Goal: Check status: Check status

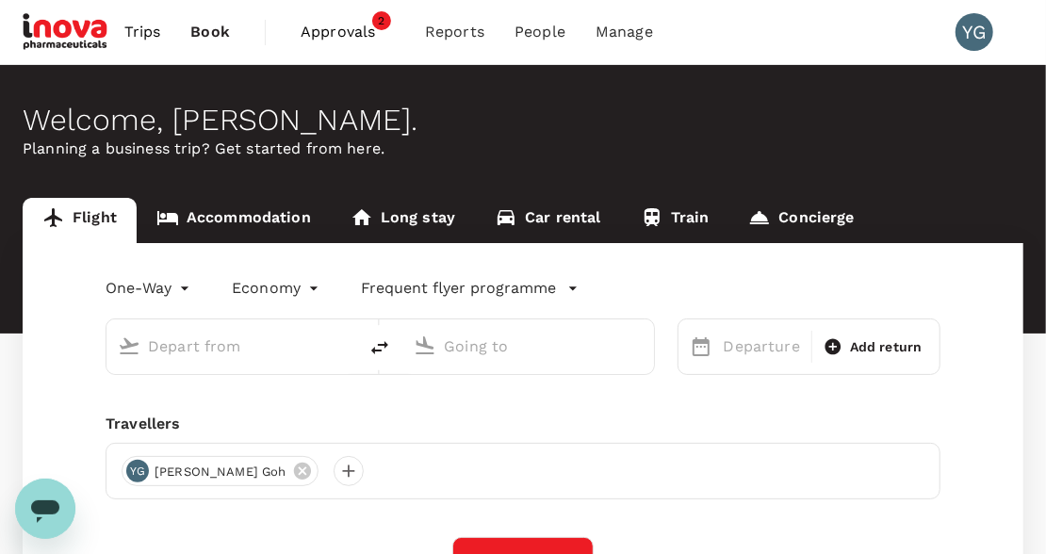
type input "roundtrip"
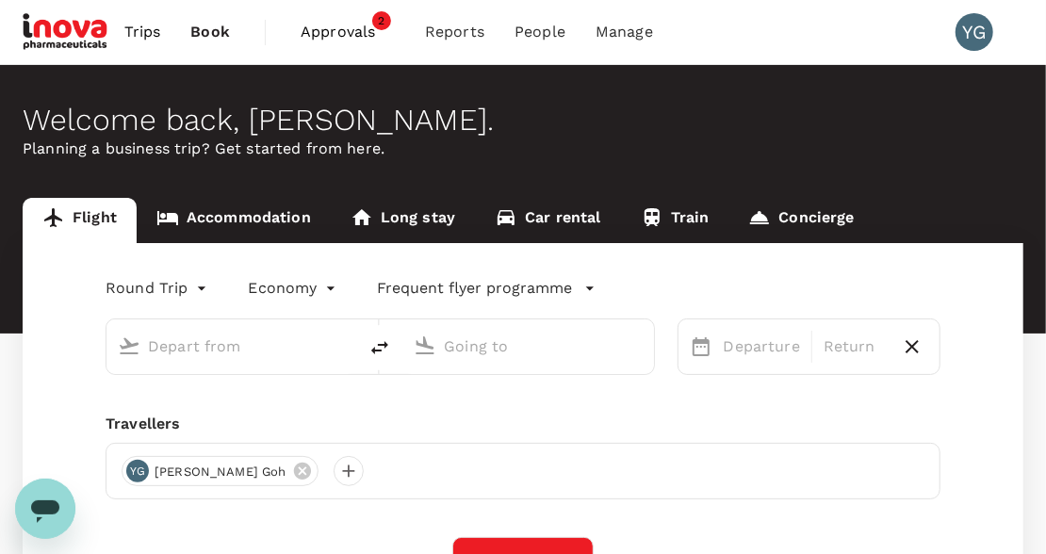
type input "Singapore Changi (SIN)"
type input "Soekarno-Hatta Intl (CGK)"
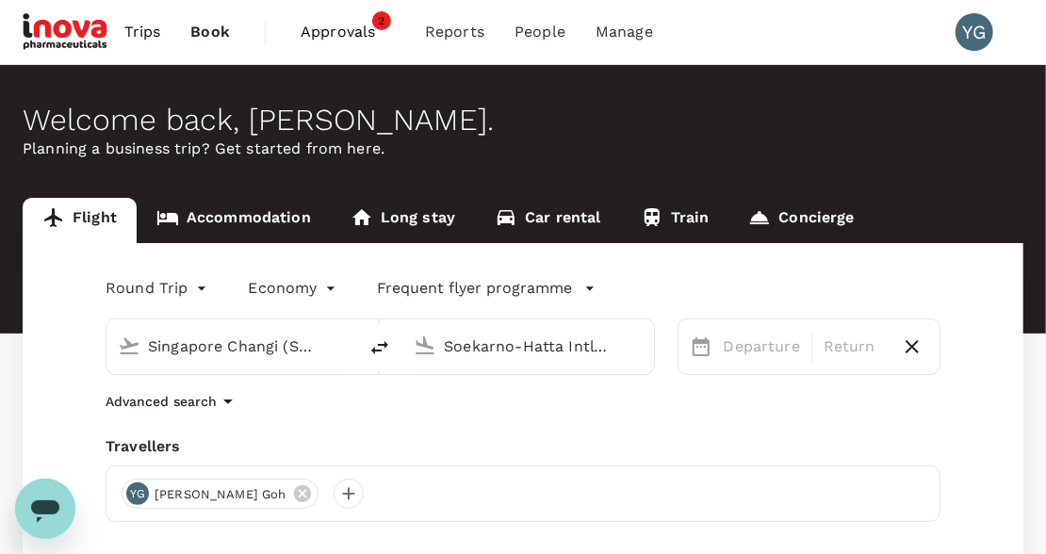
click at [344, 36] on span "Approvals" at bounding box center [348, 32] width 94 height 23
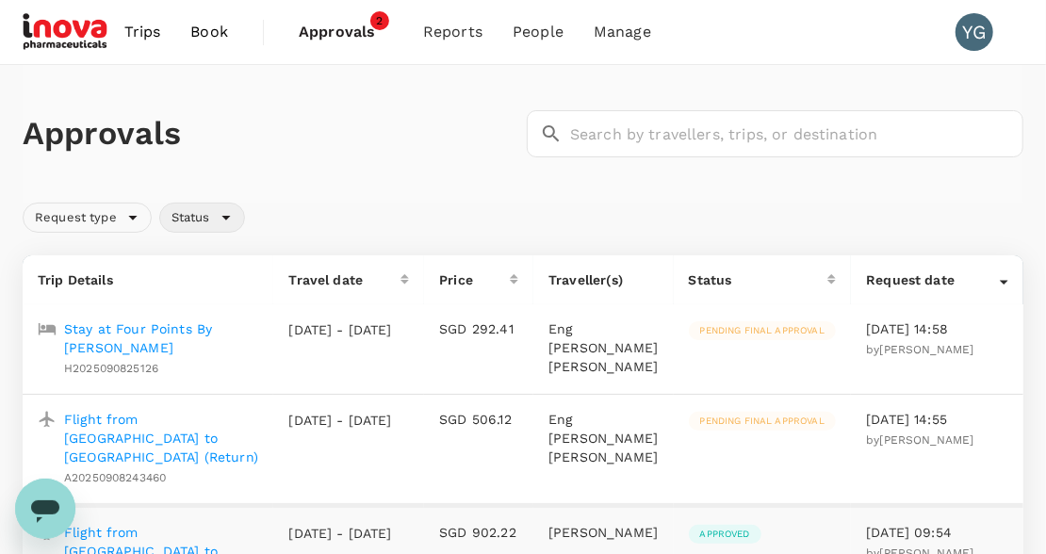
click at [225, 214] on div "Status" at bounding box center [202, 218] width 86 height 30
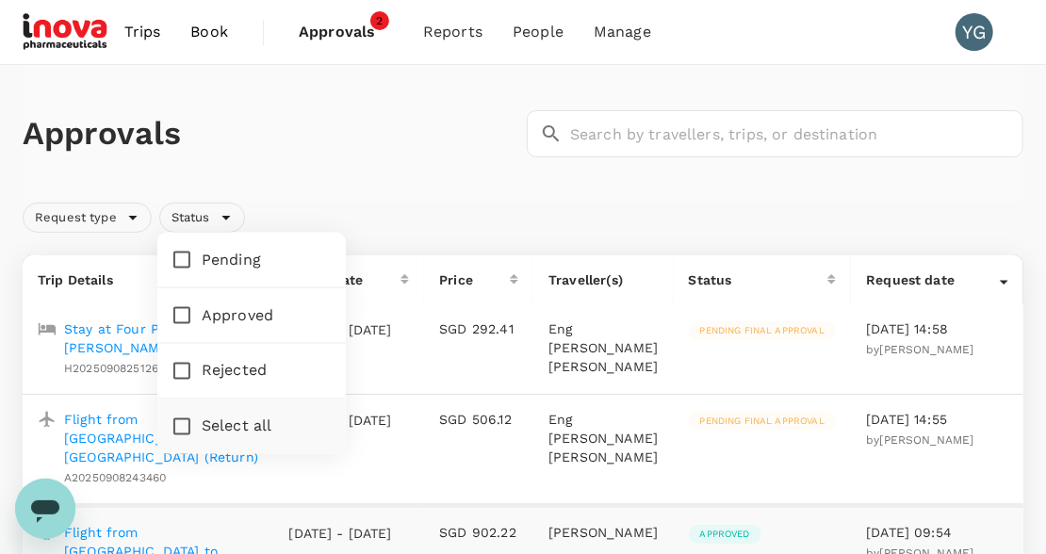
click at [241, 252] on span "Pending" at bounding box center [231, 260] width 59 height 23
click at [202, 252] on input "Pending" at bounding box center [182, 260] width 40 height 40
click at [198, 261] on input "Pending" at bounding box center [182, 260] width 40 height 40
checkbox input "false"
click at [455, 342] on td "SGD 292.41" at bounding box center [478, 349] width 109 height 90
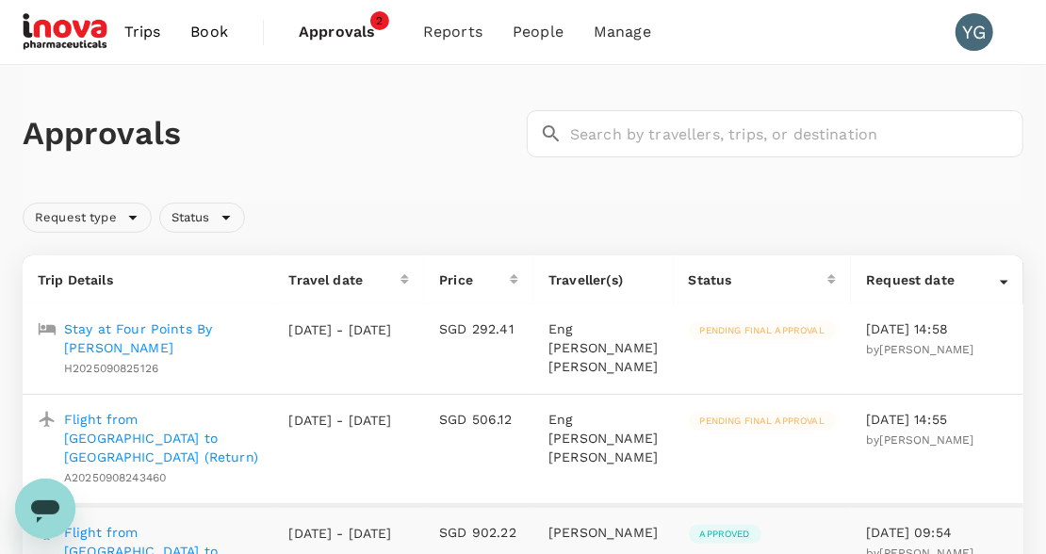
click at [167, 328] on p "Stay at Four Points By [PERSON_NAME]" at bounding box center [161, 338] width 194 height 38
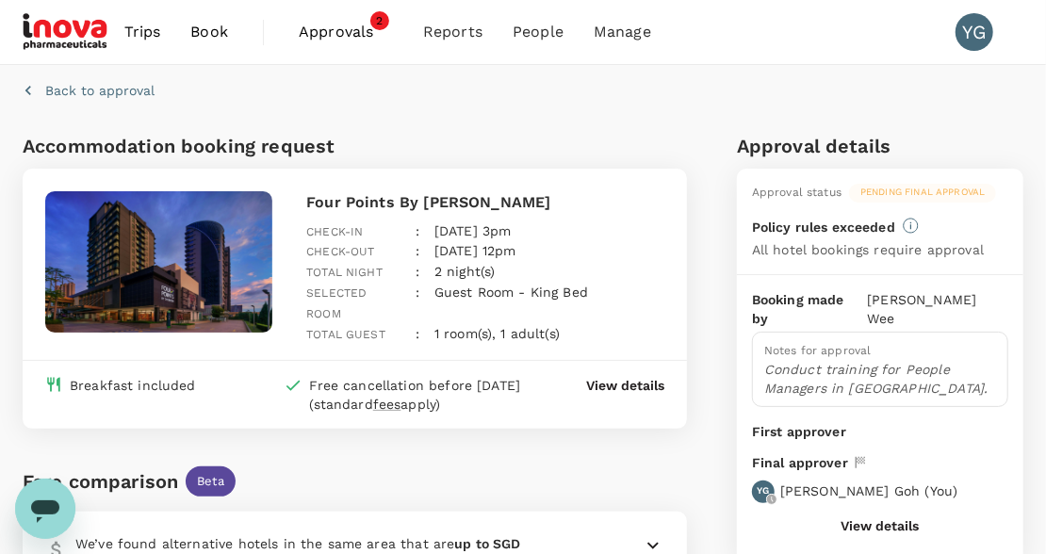
click at [356, 27] on span "Approvals" at bounding box center [346, 32] width 94 height 23
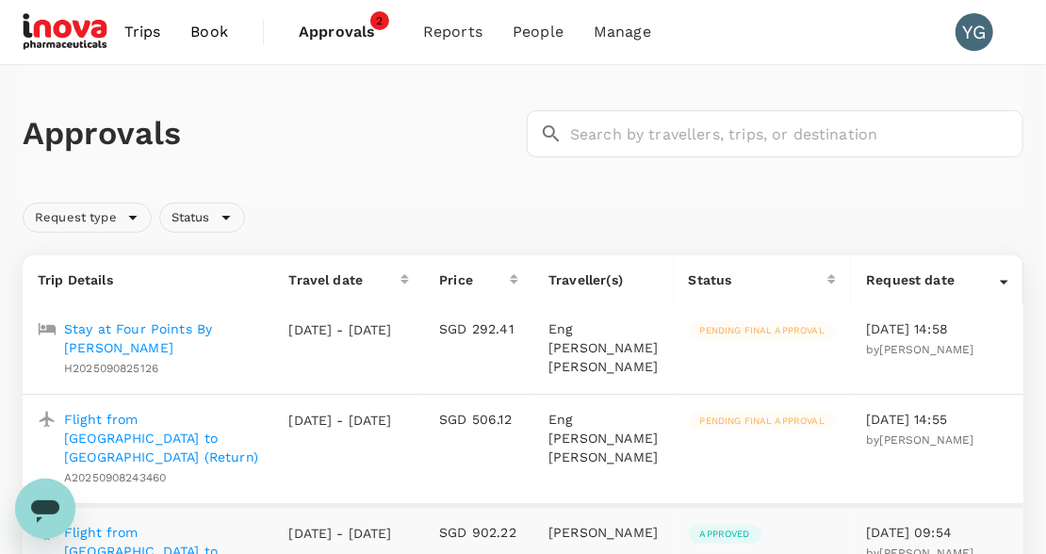
drag, startPoint x: 720, startPoint y: 394, endPoint x: 338, endPoint y: 192, distance: 431.6
click at [339, 192] on div "Approvals ​ ​" at bounding box center [523, 134] width 1001 height 138
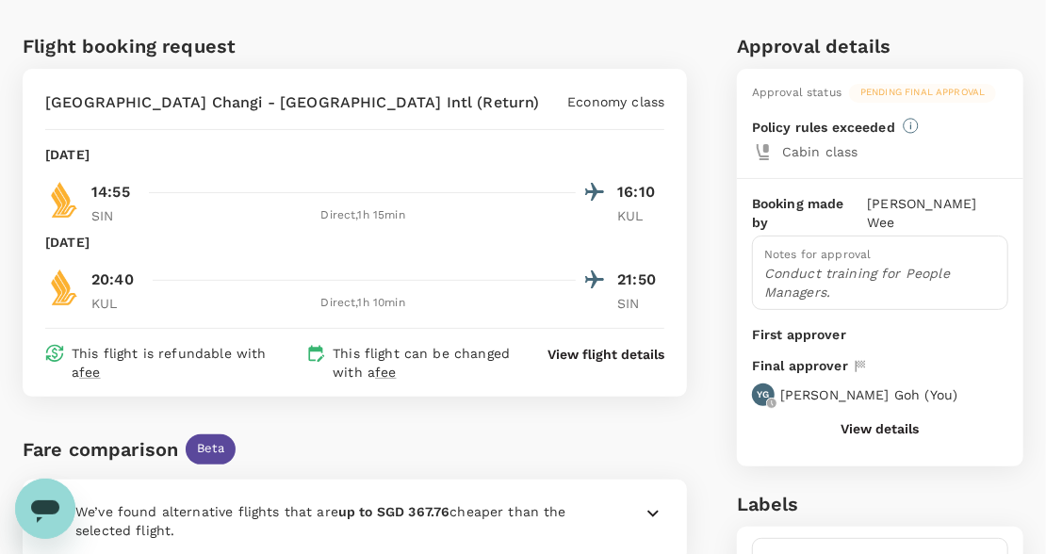
scroll to position [60, 0]
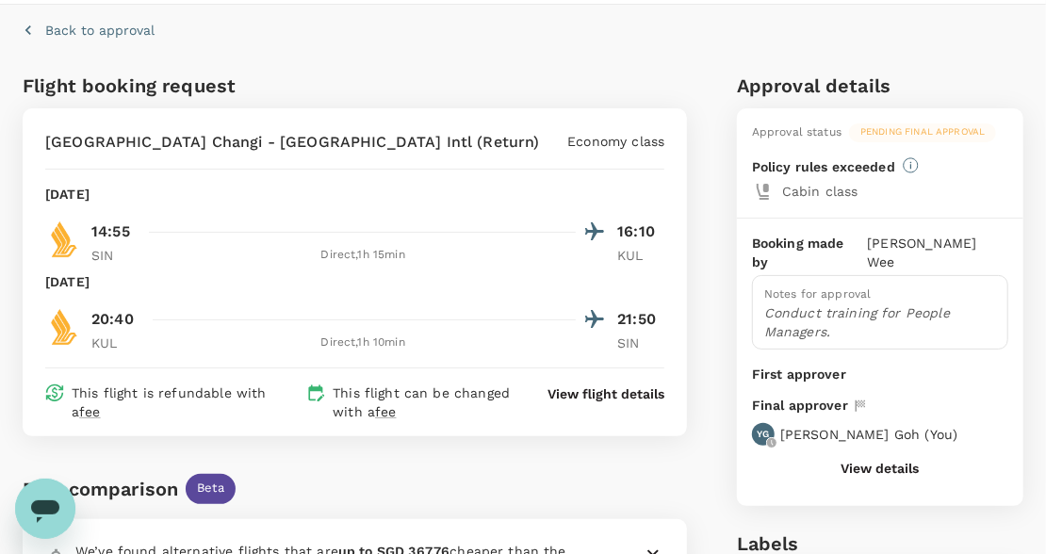
click at [871, 461] on button "View details" at bounding box center [879, 468] width 78 height 15
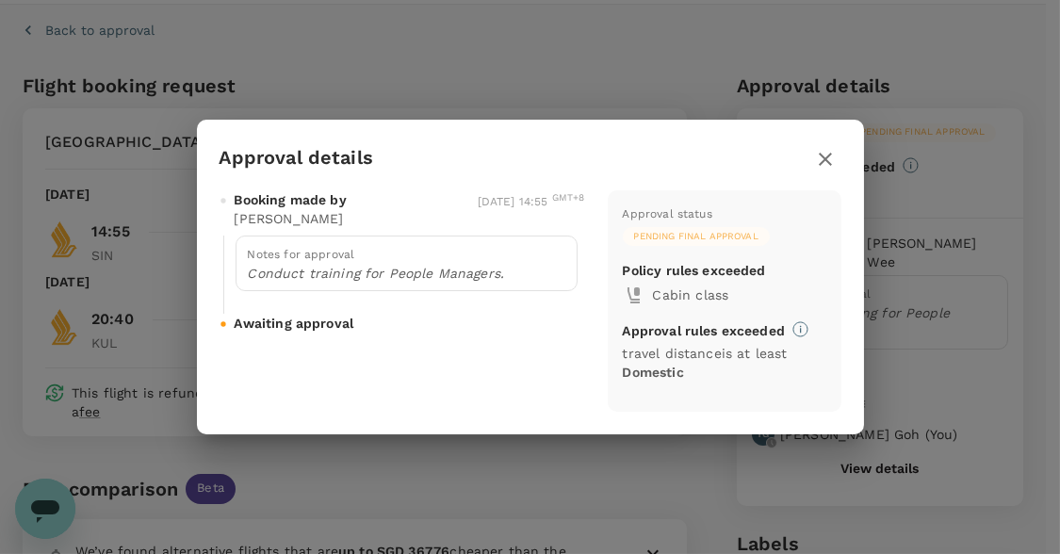
click at [822, 158] on icon "button" at bounding box center [825, 159] width 23 height 23
